Goal: Information Seeking & Learning: Learn about a topic

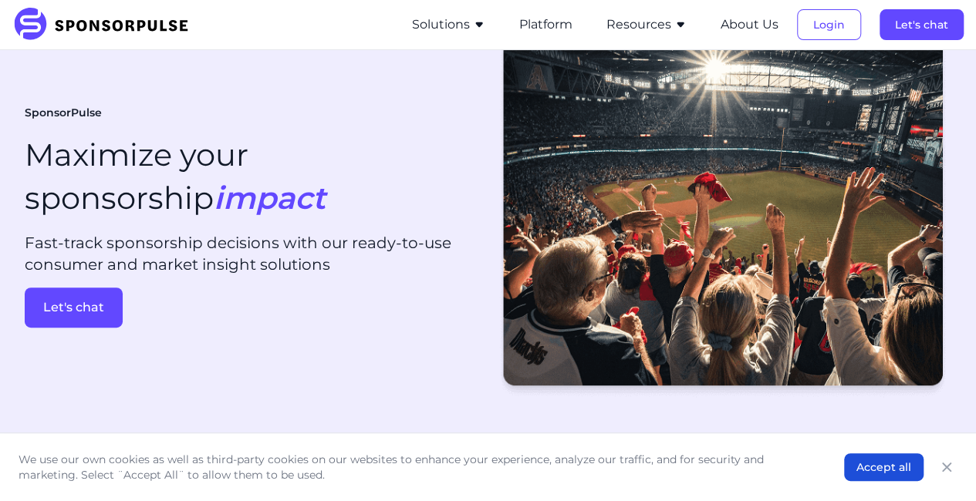
scroll to position [0, 12]
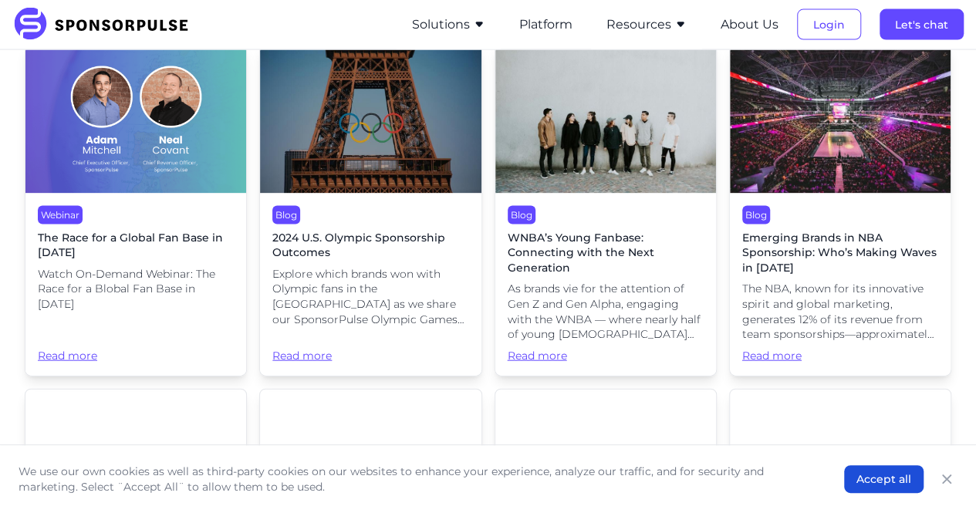
scroll to position [4516, 0]
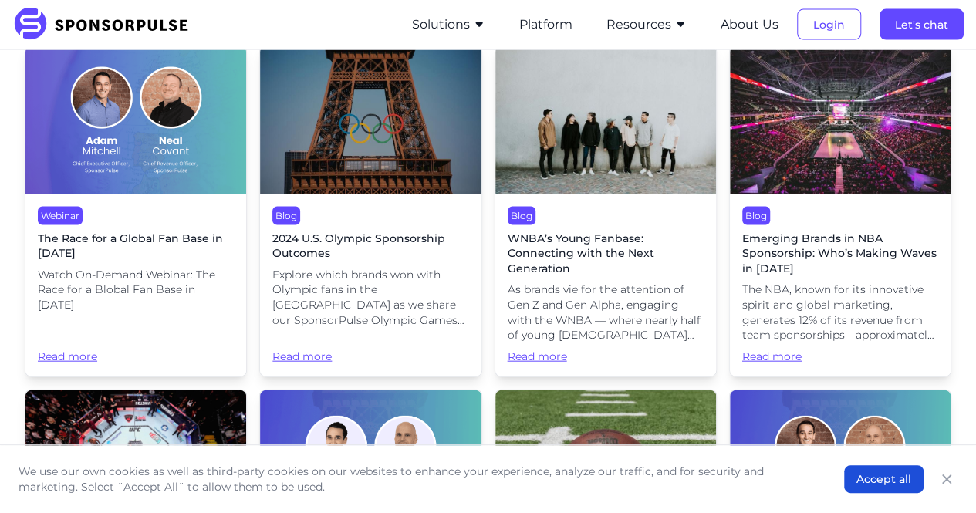
click at [785, 350] on span "Read more" at bounding box center [840, 356] width 196 height 15
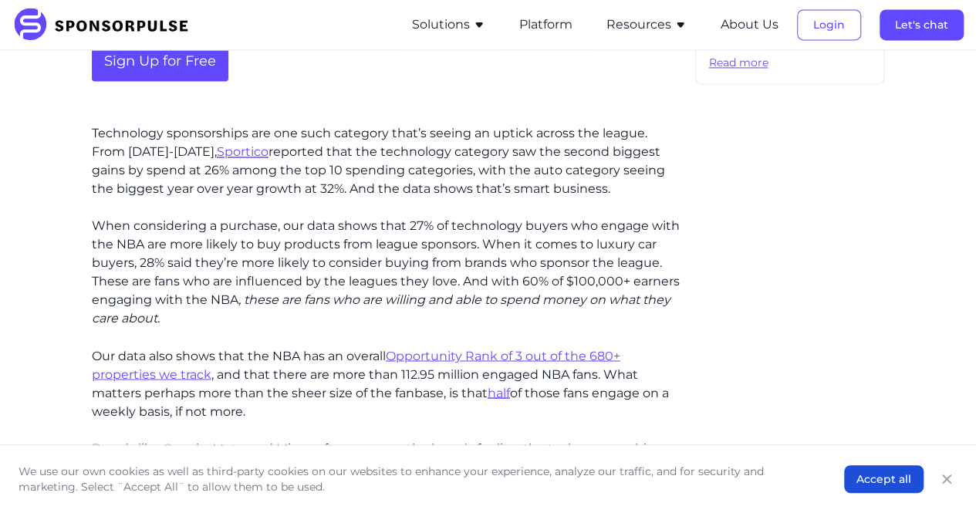
scroll to position [1244, 0]
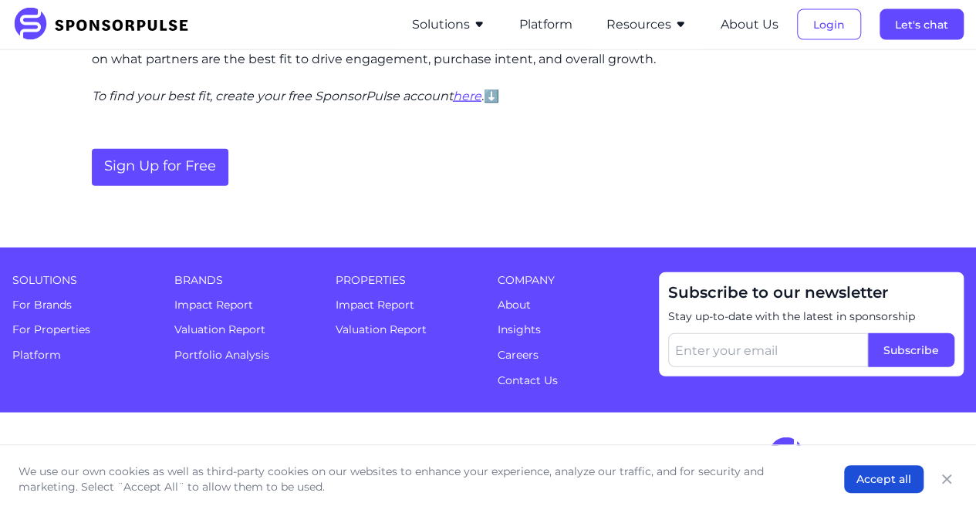
scroll to position [1924, 0]
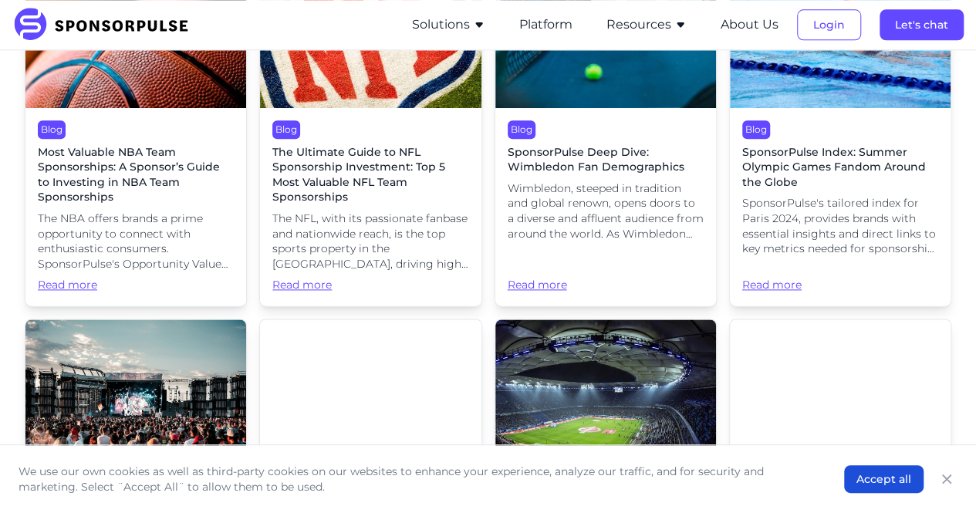
scroll to position [6673, 0]
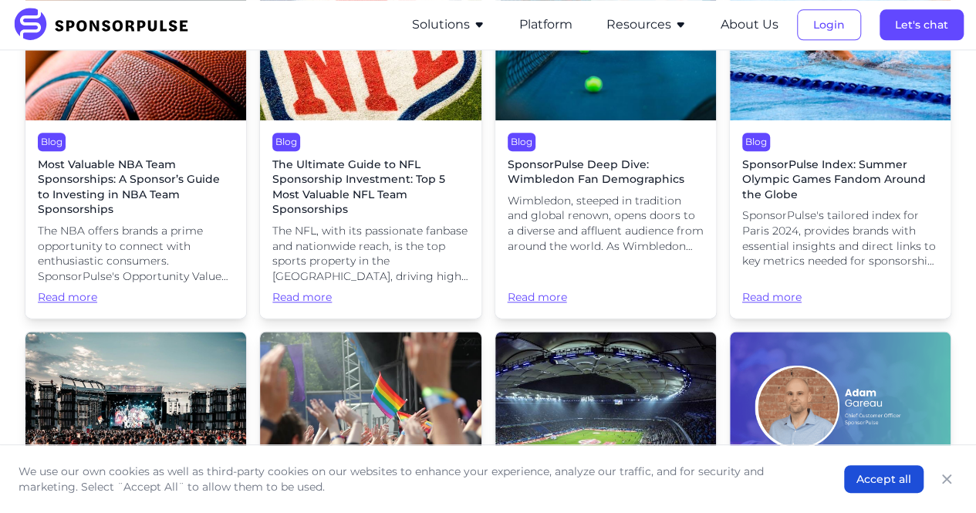
click at [113, 170] on span "Most Valuable NBA Team Sponsorships: A Sponsor’s Guide to Investing in NBA Team…" at bounding box center [136, 187] width 196 height 60
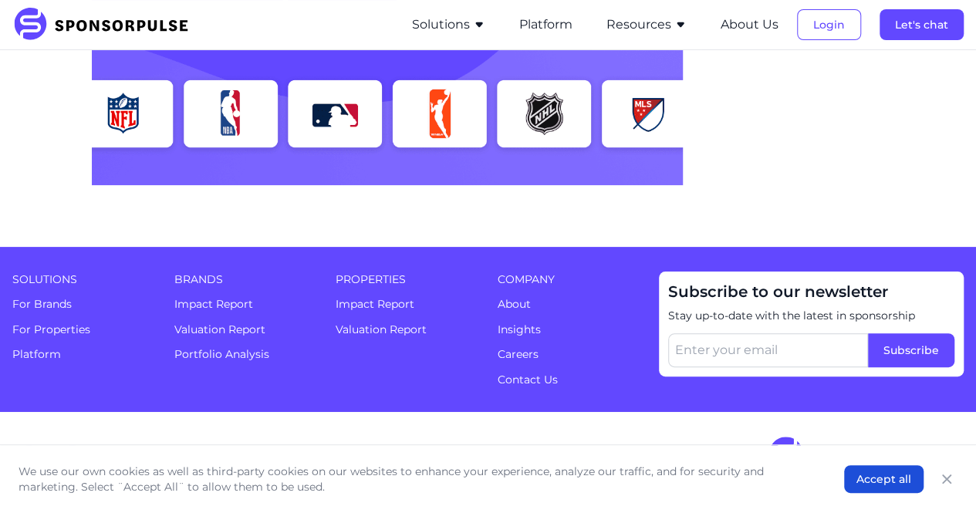
scroll to position [3125, 0]
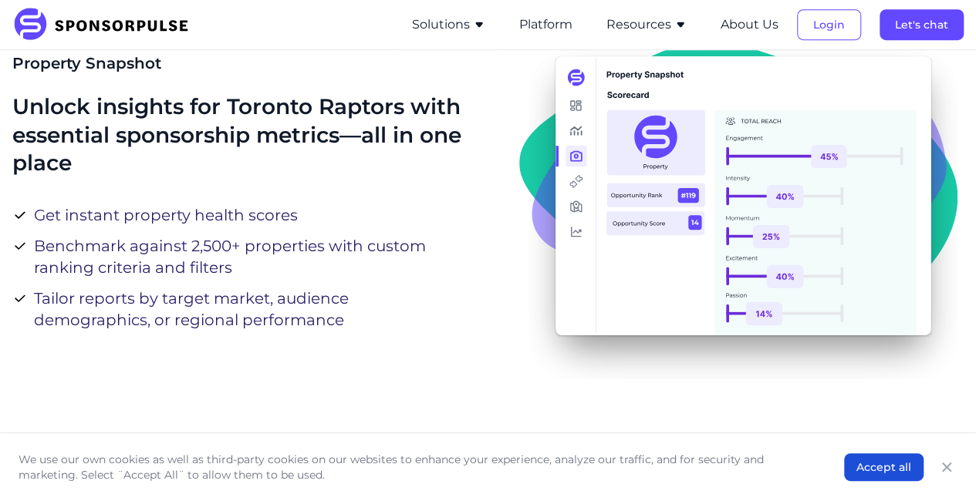
scroll to position [413, 0]
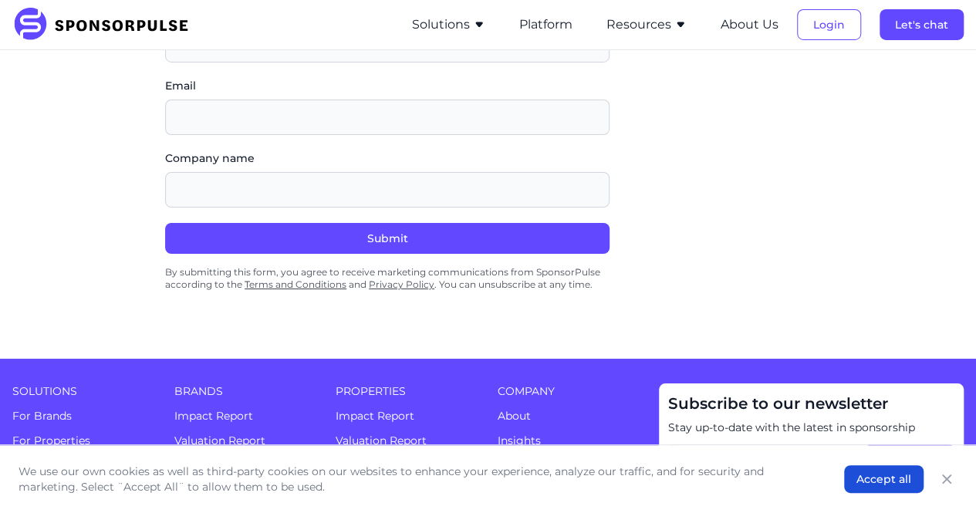
scroll to position [2806, 0]
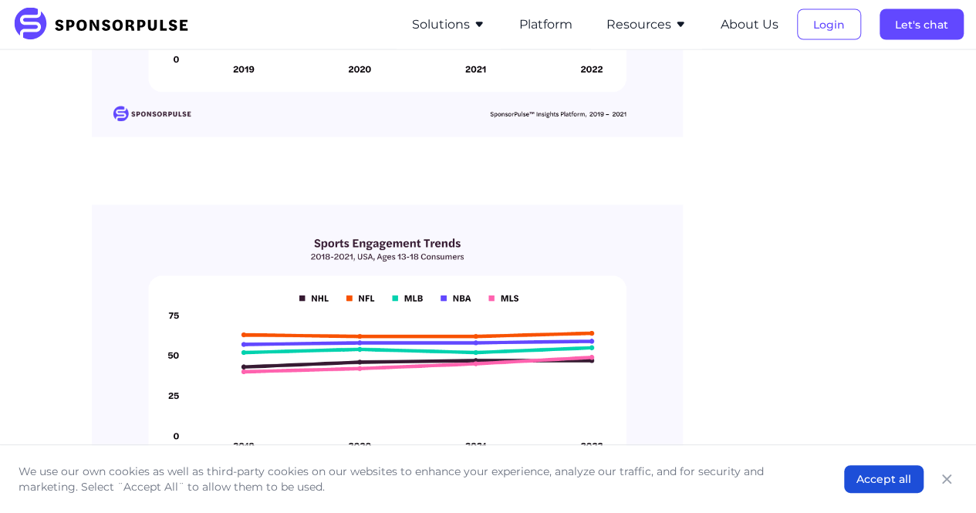
scroll to position [1648, 0]
